Goal: Obtain resource: Download file/media

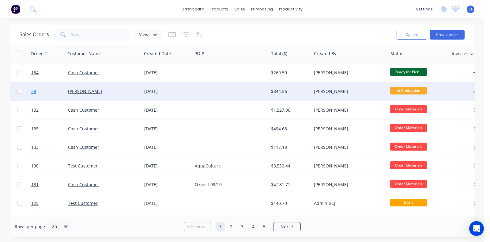
click at [38, 90] on link "28" at bounding box center [49, 91] width 37 height 18
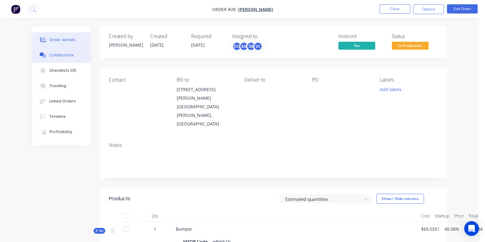
click at [49, 53] on div "Collaborate" at bounding box center [61, 55] width 24 height 6
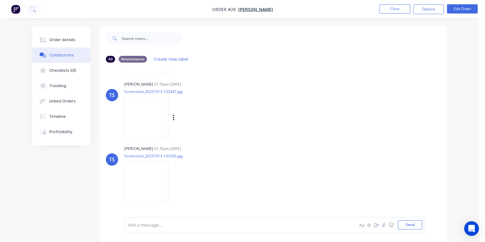
scroll to position [63, 0]
click at [137, 103] on img at bounding box center [146, 117] width 44 height 40
click at [171, 116] on div "Labels Download Delete" at bounding box center [205, 116] width 69 height 9
click at [173, 116] on icon "button" at bounding box center [174, 116] width 2 height 7
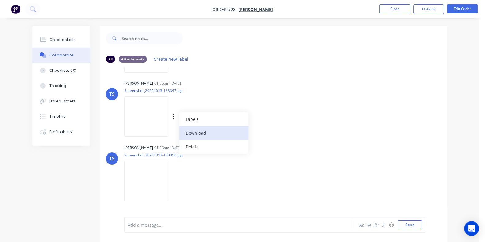
click at [197, 133] on button "Download" at bounding box center [213, 133] width 69 height 14
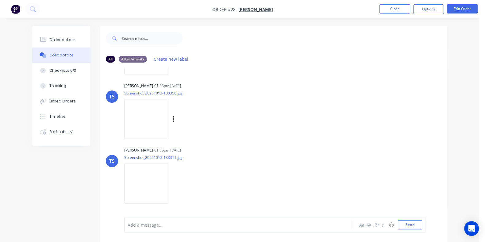
scroll to position [126, 0]
click at [173, 118] on icon "button" at bounding box center [173, 118] width 1 height 6
click at [192, 138] on button "Download" at bounding box center [213, 135] width 69 height 14
click at [173, 185] on icon "button" at bounding box center [174, 182] width 2 height 7
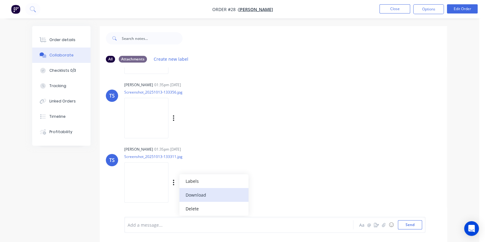
click at [179, 195] on button "Download" at bounding box center [213, 195] width 69 height 14
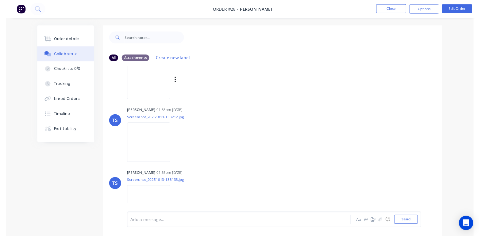
scroll to position [291, 0]
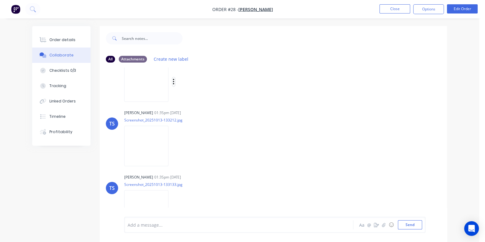
click at [172, 81] on button "button" at bounding box center [173, 81] width 2 height 9
click at [179, 99] on button "Download" at bounding box center [213, 98] width 69 height 14
click at [171, 142] on div "Labels Download Delete" at bounding box center [205, 146] width 69 height 9
click at [173, 143] on icon "button" at bounding box center [173, 146] width 1 height 6
click at [183, 163] on button "Download" at bounding box center [213, 162] width 69 height 14
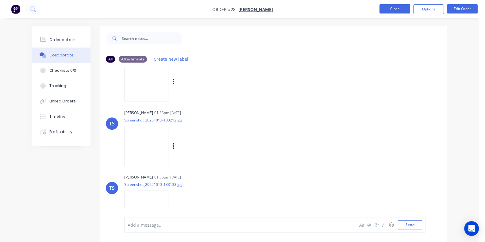
click at [393, 9] on button "Close" at bounding box center [394, 8] width 31 height 9
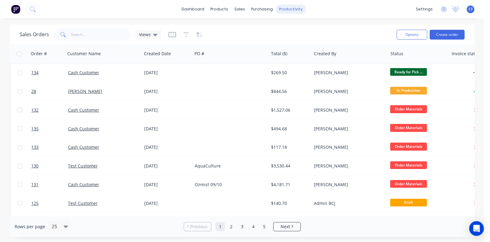
click at [280, 7] on div "productivity" at bounding box center [291, 9] width 30 height 9
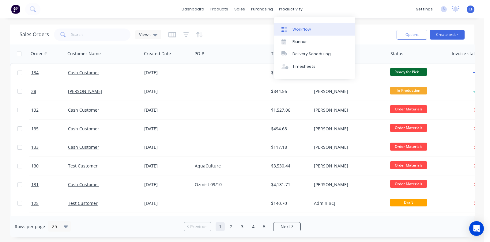
click at [293, 25] on link "Workflow" at bounding box center [314, 29] width 81 height 12
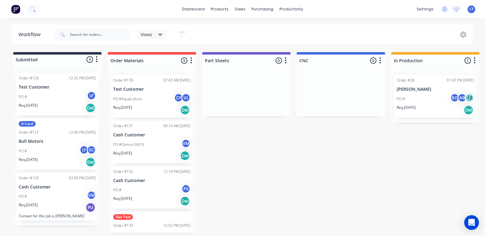
click at [138, 93] on div "PO #AquaCulture CF VL" at bounding box center [151, 99] width 77 height 12
